Goal: Transaction & Acquisition: Purchase product/service

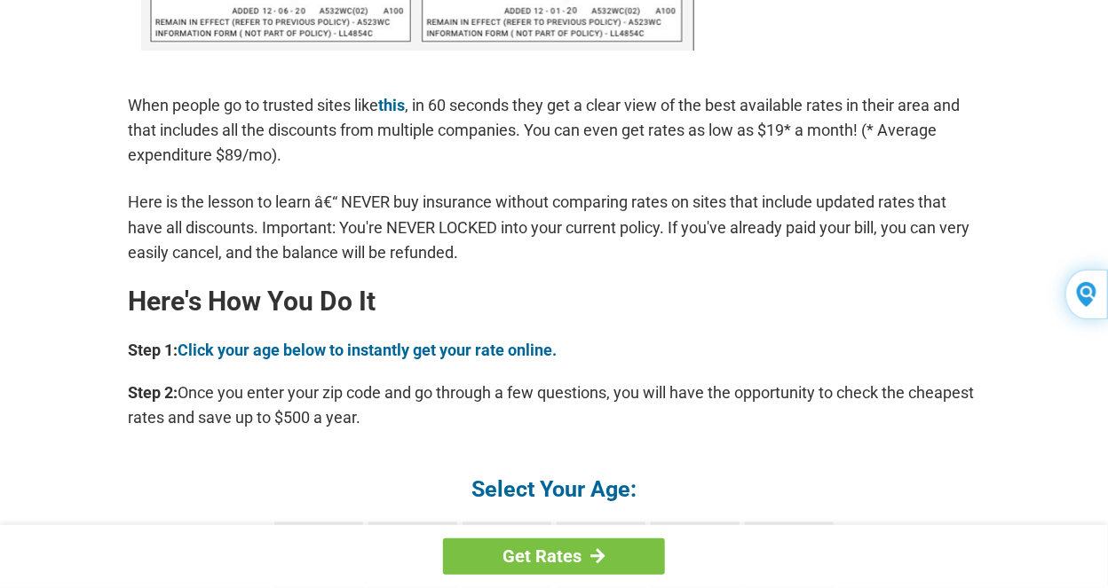
scroll to position [1509, 0]
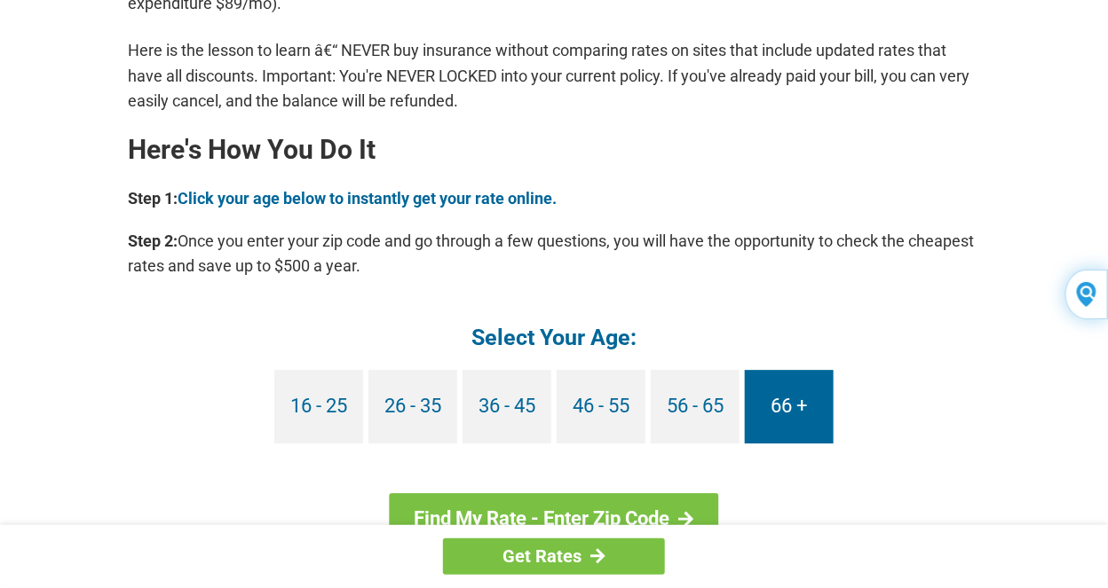
click at [804, 403] on link "66 +" at bounding box center [789, 407] width 89 height 74
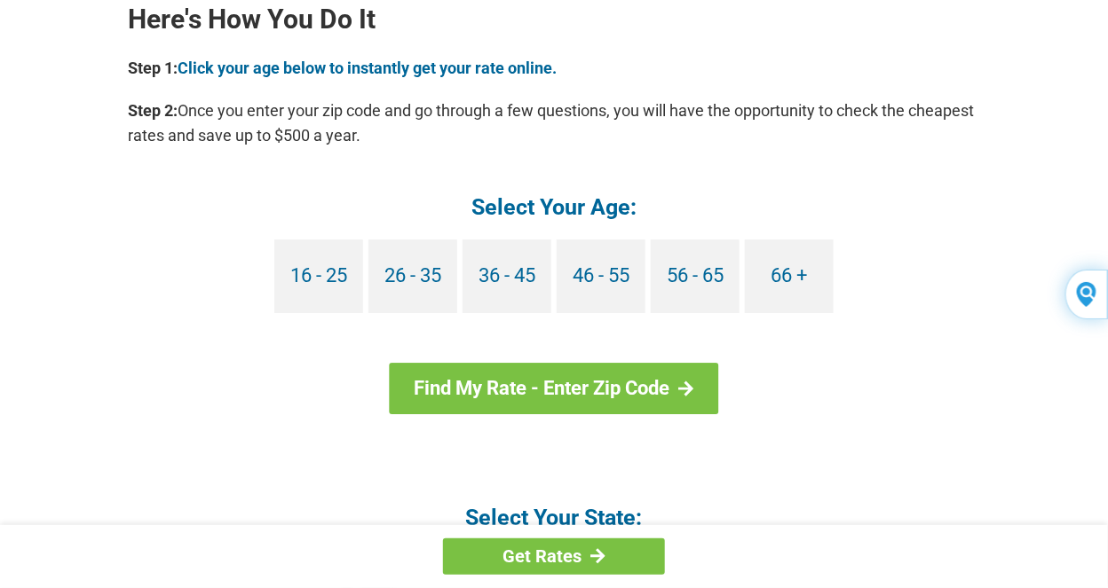
scroll to position [1598, 0]
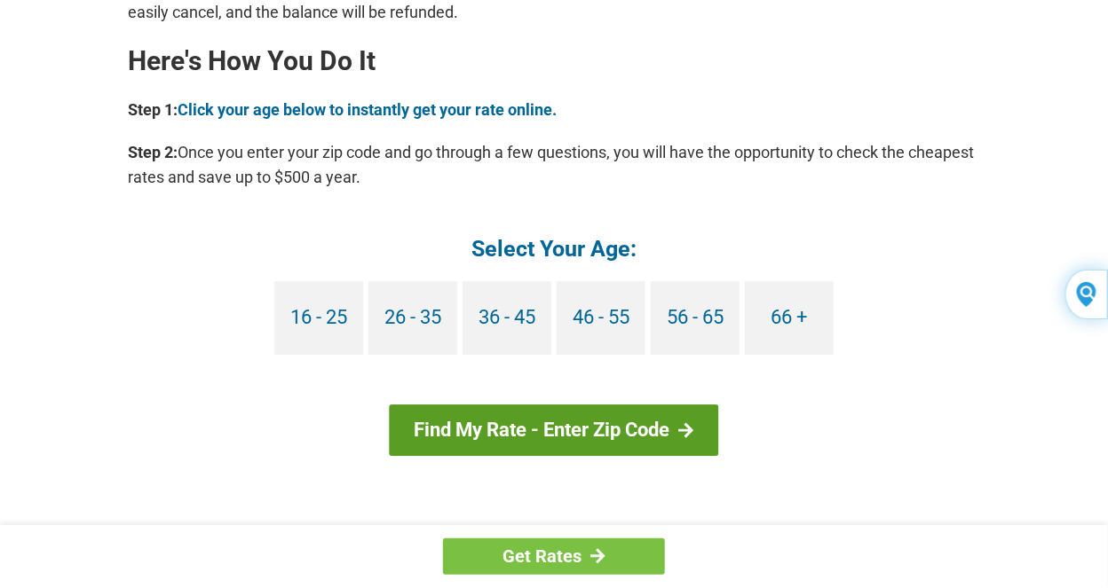
click at [576, 435] on link "Find My Rate - Enter Zip Code" at bounding box center [554, 430] width 329 height 51
